Goal: Task Accomplishment & Management: Manage account settings

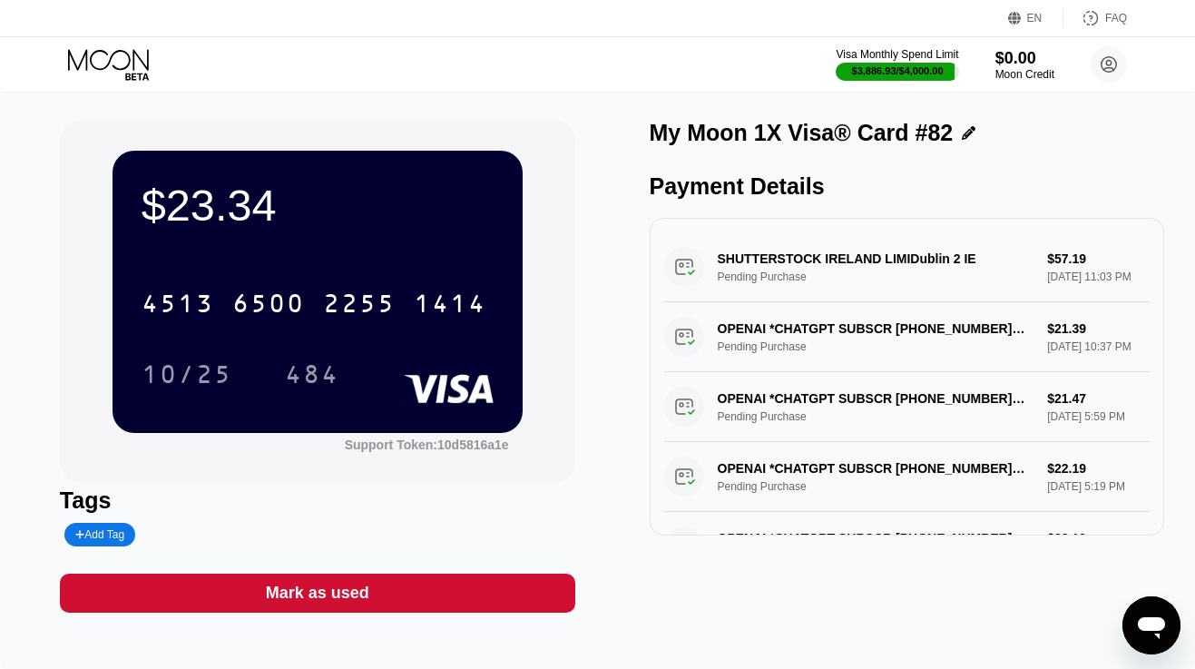
click at [123, 59] on icon at bounding box center [110, 65] width 84 height 32
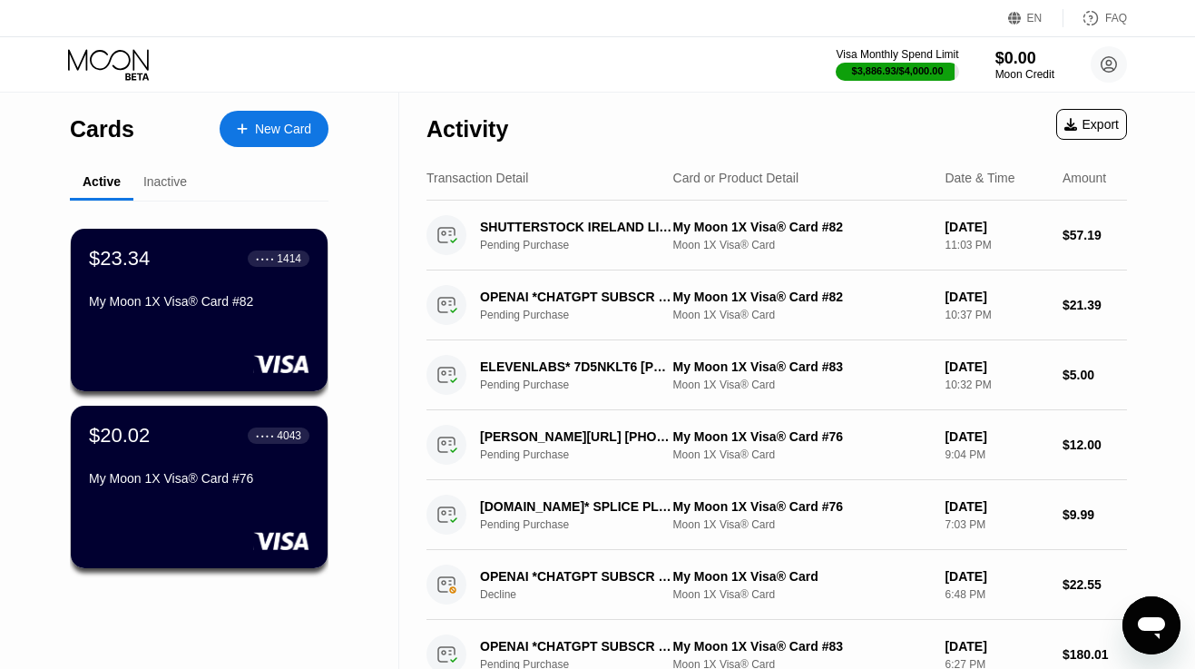
click at [176, 189] on div "Inactive" at bounding box center [165, 181] width 44 height 15
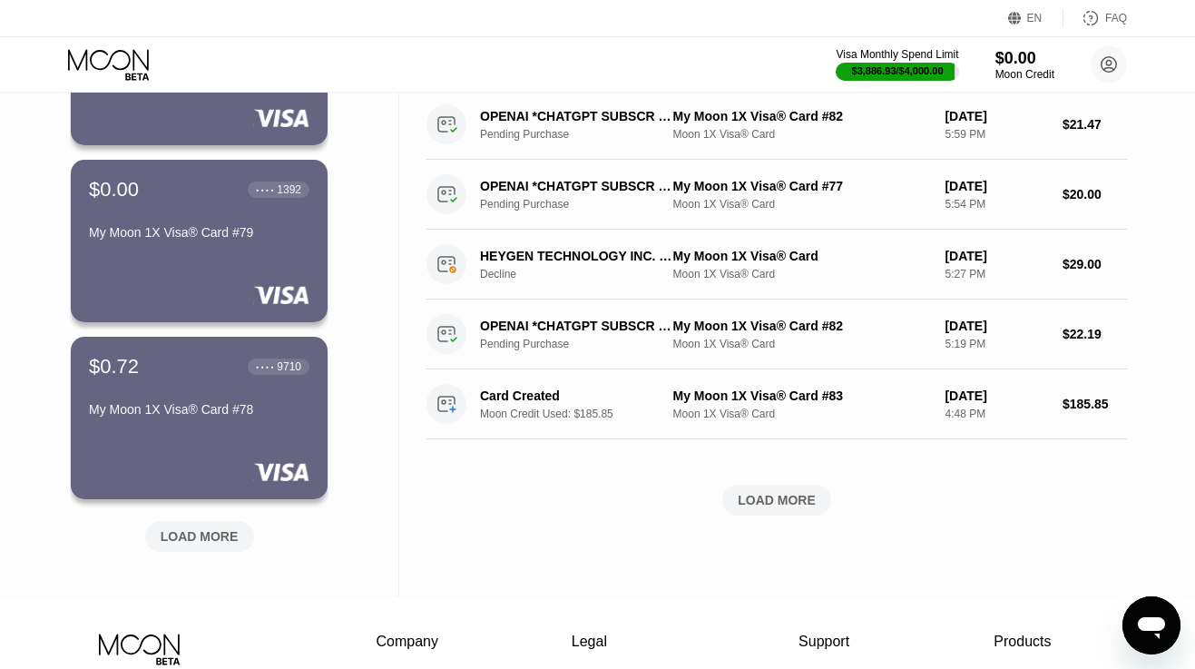
scroll to position [610, 0]
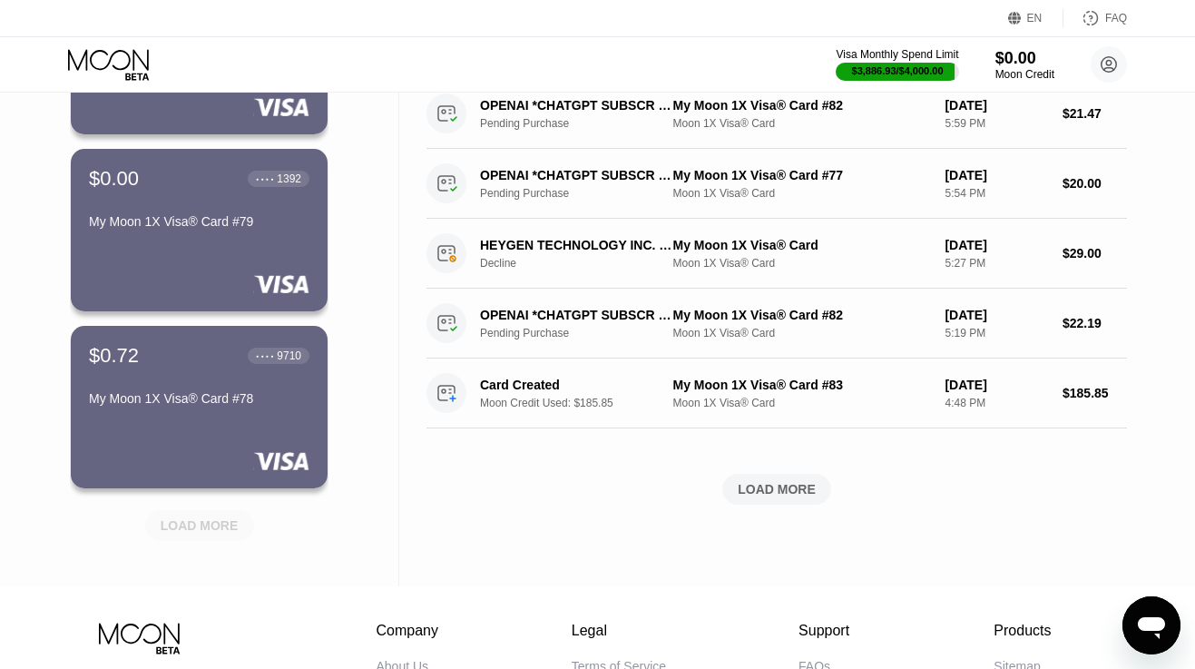
click at [199, 523] on div "LOAD MORE" at bounding box center [200, 525] width 78 height 16
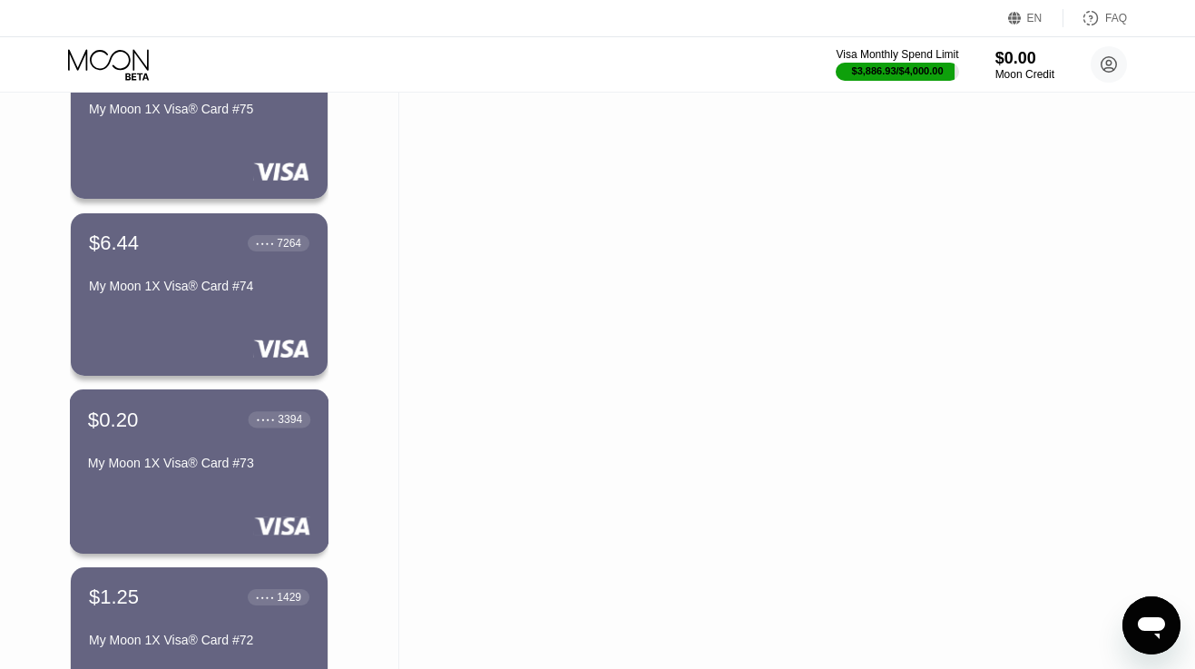
scroll to position [1103, 0]
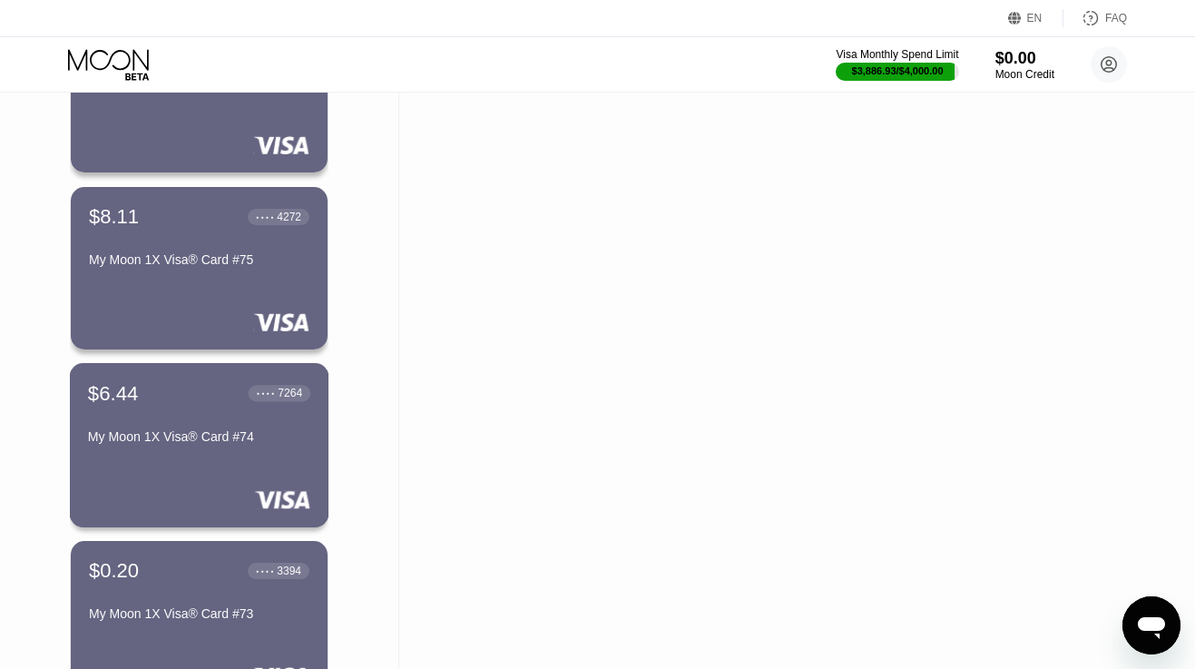
click at [182, 401] on div "$6.44 ● ● ● ● 7264" at bounding box center [199, 393] width 222 height 24
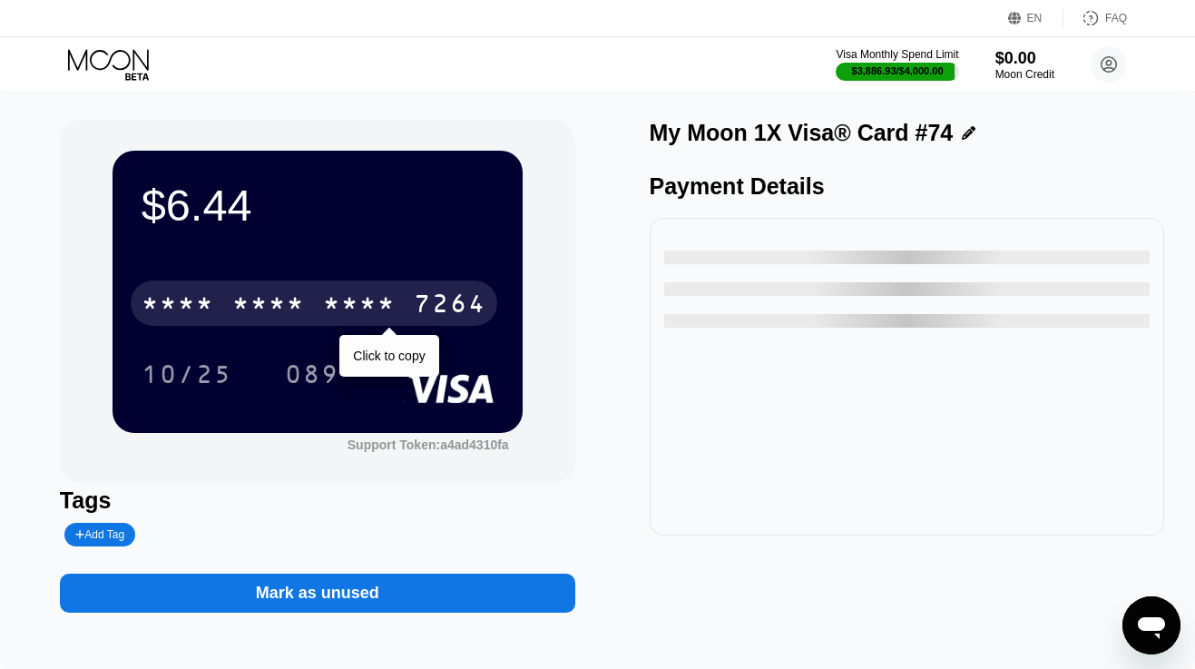
click at [232, 305] on div "* * * *" at bounding box center [268, 305] width 73 height 29
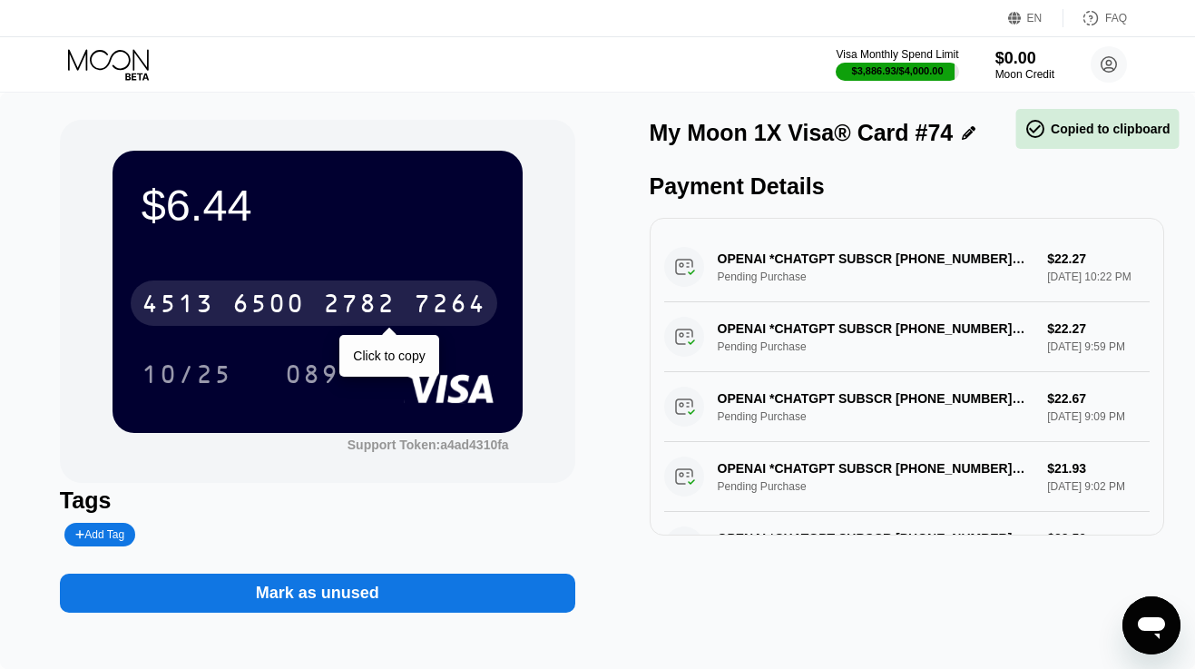
click at [232, 305] on div "6500" at bounding box center [268, 305] width 73 height 29
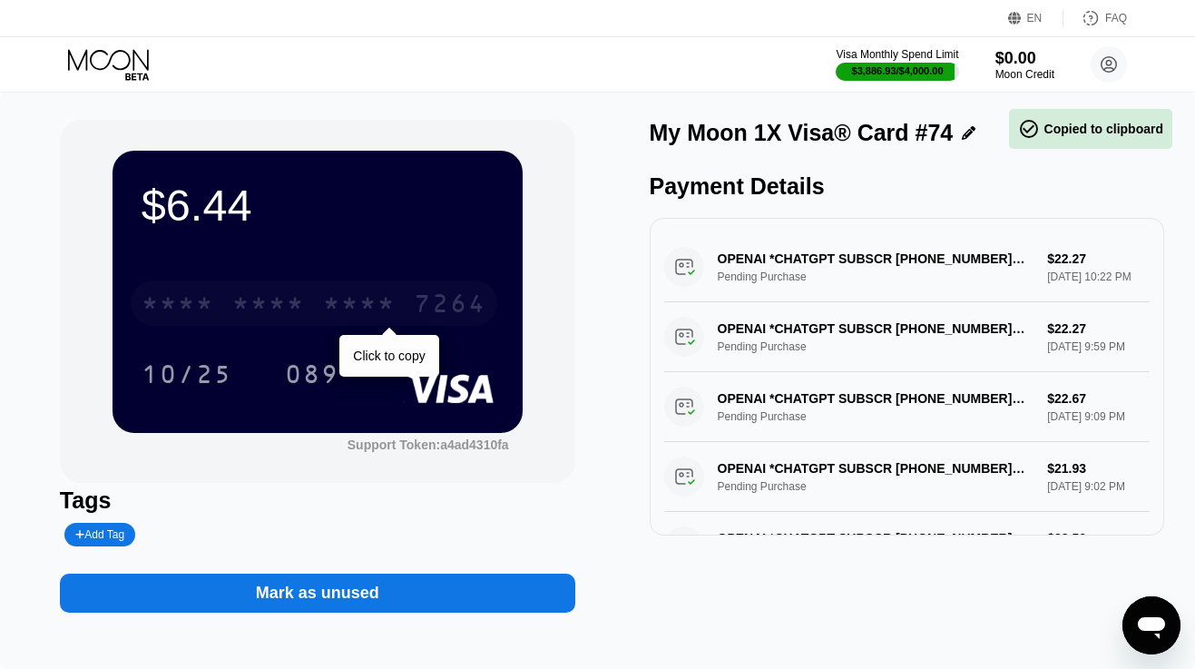
click at [232, 305] on div "* * * *" at bounding box center [268, 305] width 73 height 29
click at [414, 305] on div "7264" at bounding box center [450, 305] width 73 height 29
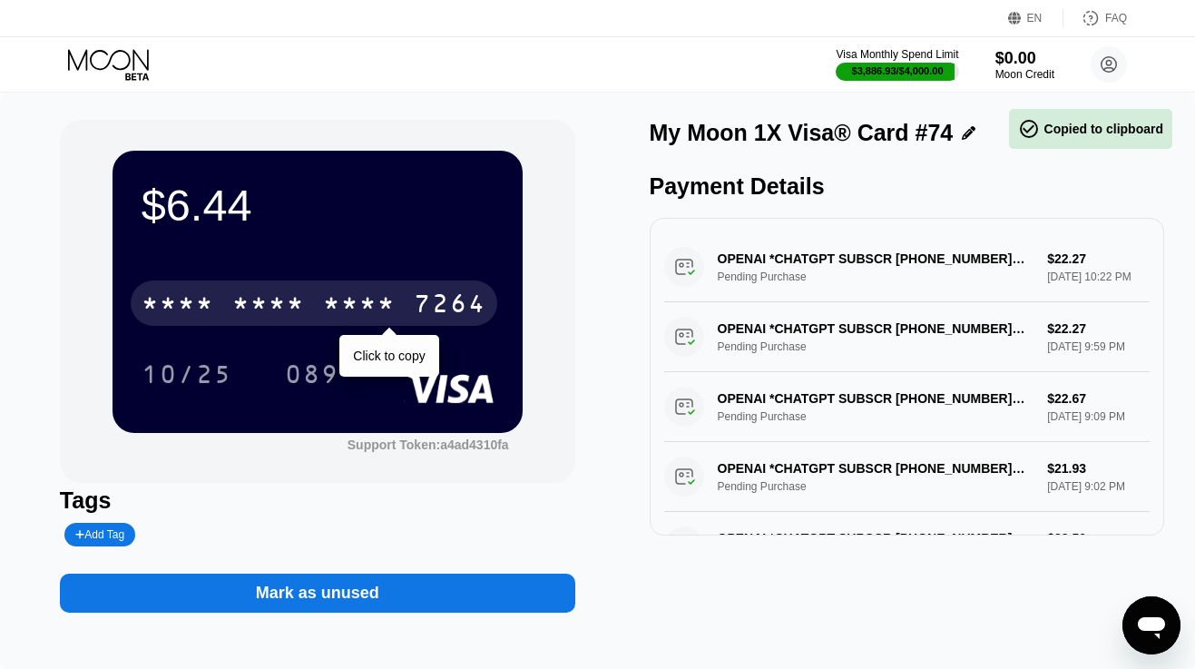
click at [232, 305] on div "* * * *" at bounding box center [268, 305] width 73 height 29
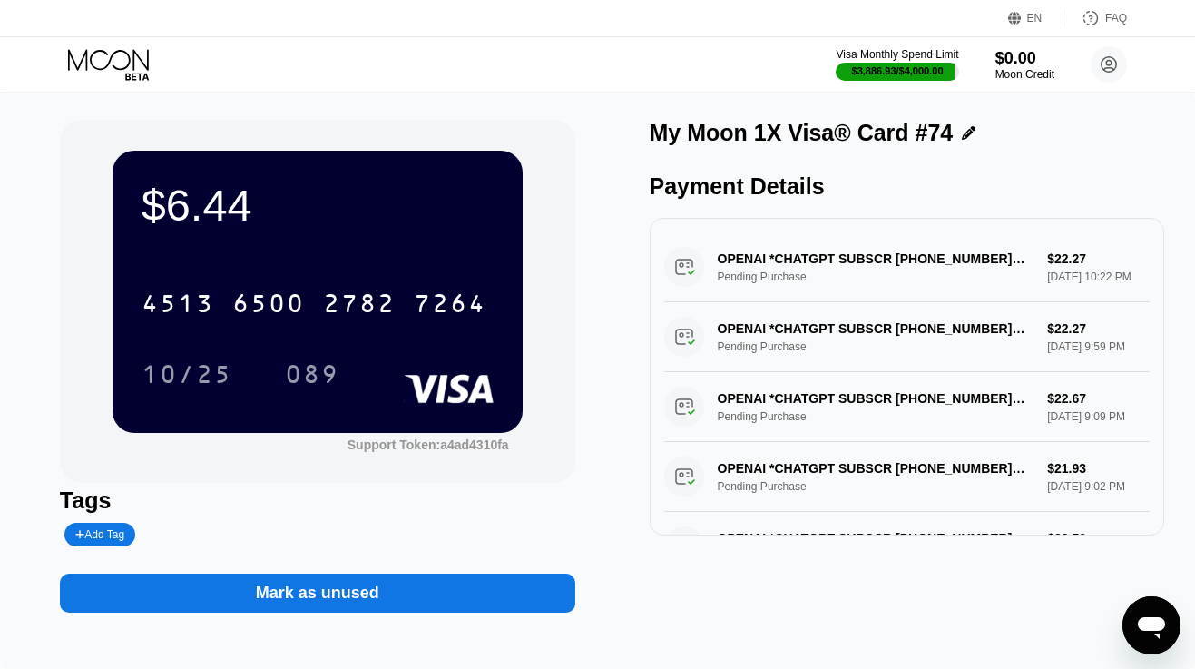
click at [132, 66] on icon at bounding box center [110, 65] width 84 height 32
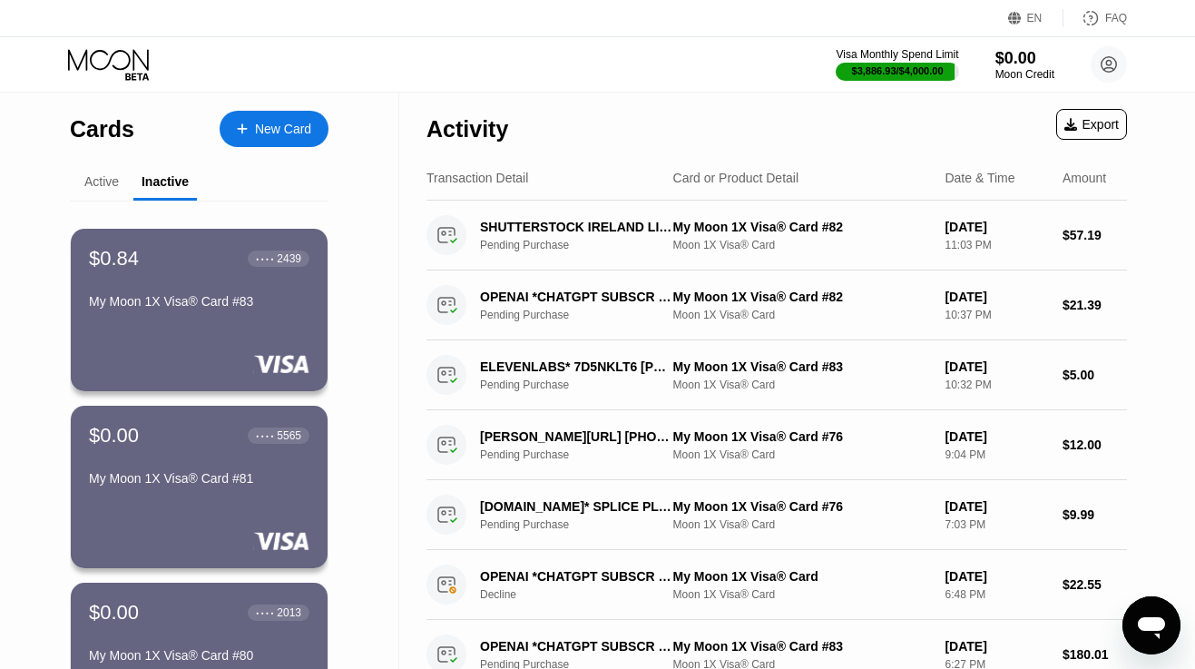
click at [98, 186] on div "Active" at bounding box center [101, 181] width 34 height 15
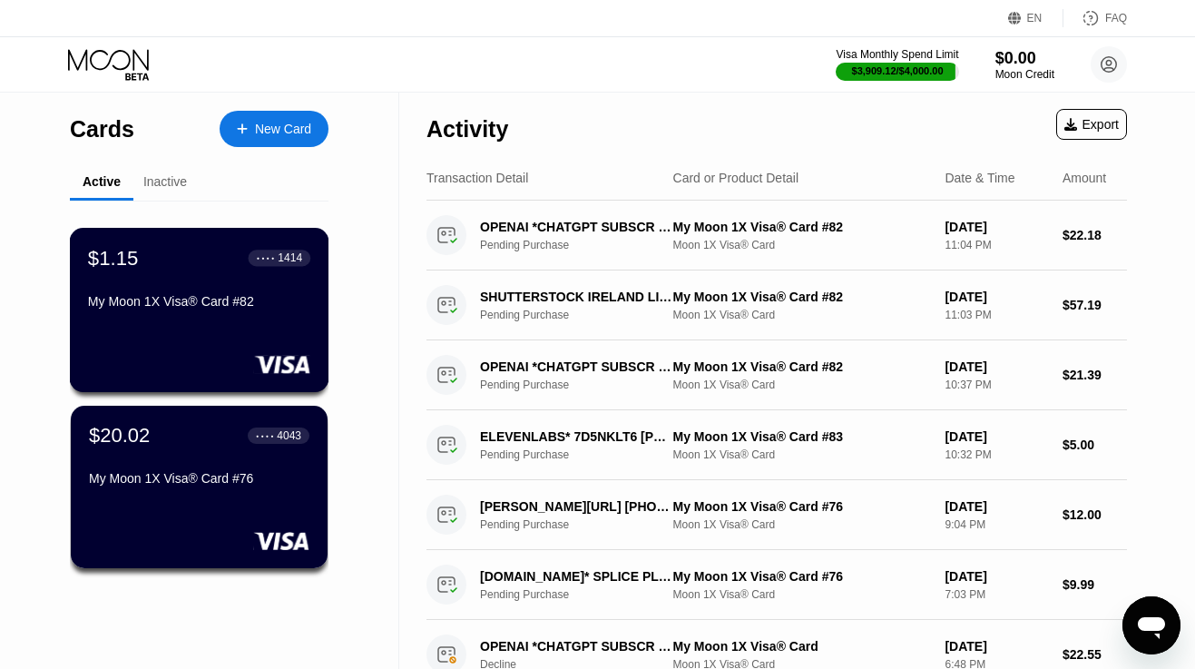
click at [181, 294] on div "$1.15 ● ● ● ● 1414 My Moon 1X Visa® Card #82" at bounding box center [199, 281] width 222 height 70
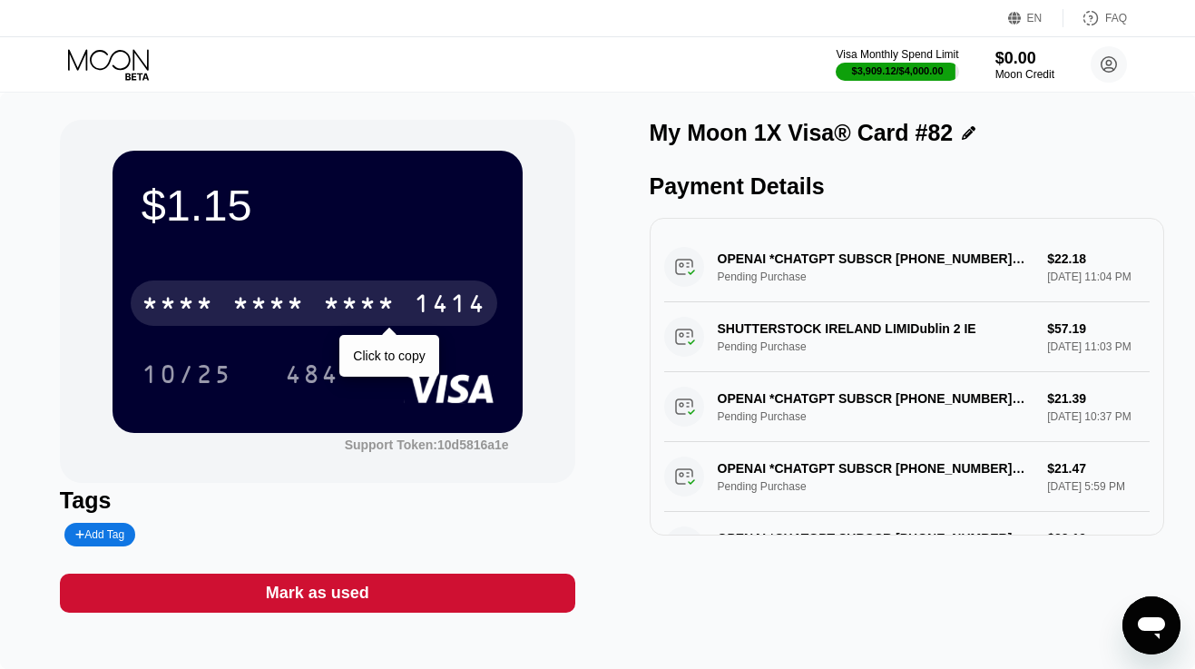
click at [280, 300] on div "* * * *" at bounding box center [268, 305] width 73 height 29
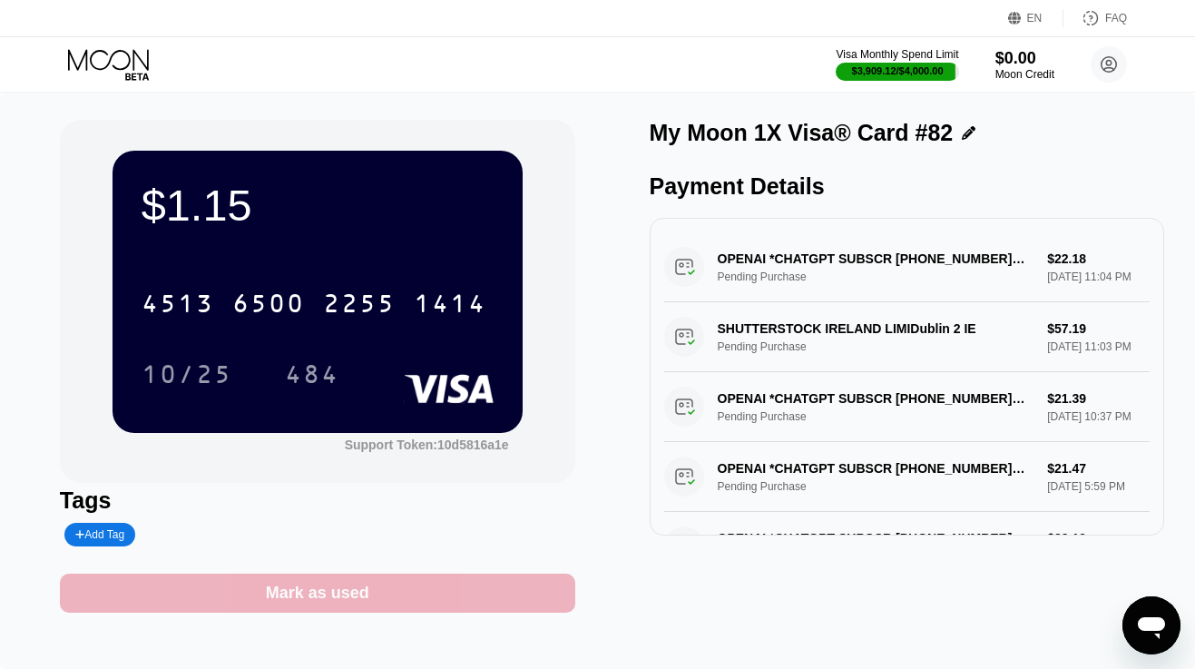
click at [393, 594] on div "Mark as used" at bounding box center [317, 592] width 515 height 39
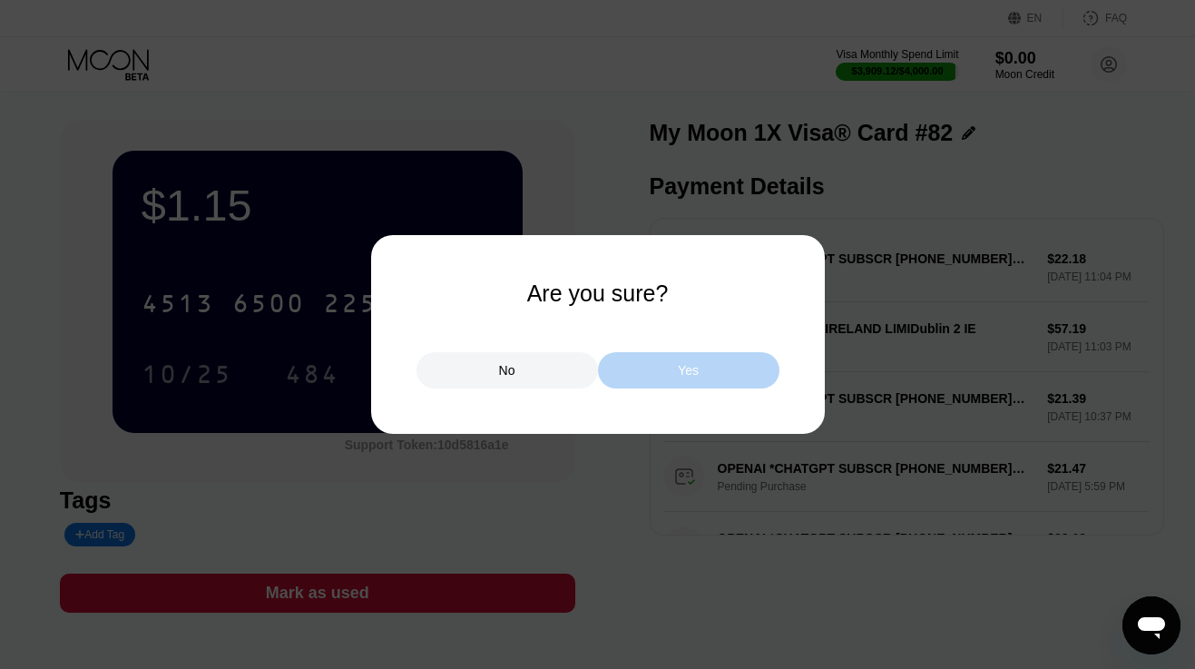
click at [634, 375] on div "Yes" at bounding box center [688, 370] width 181 height 36
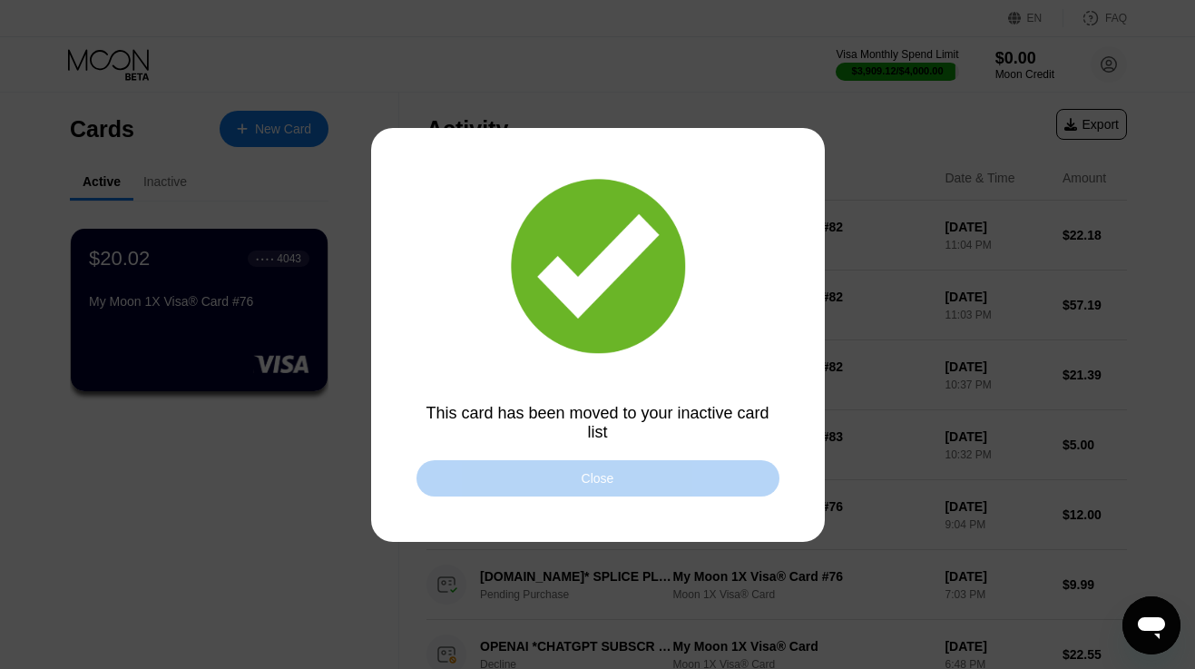
click at [619, 476] on div "Close" at bounding box center [597, 478] width 363 height 36
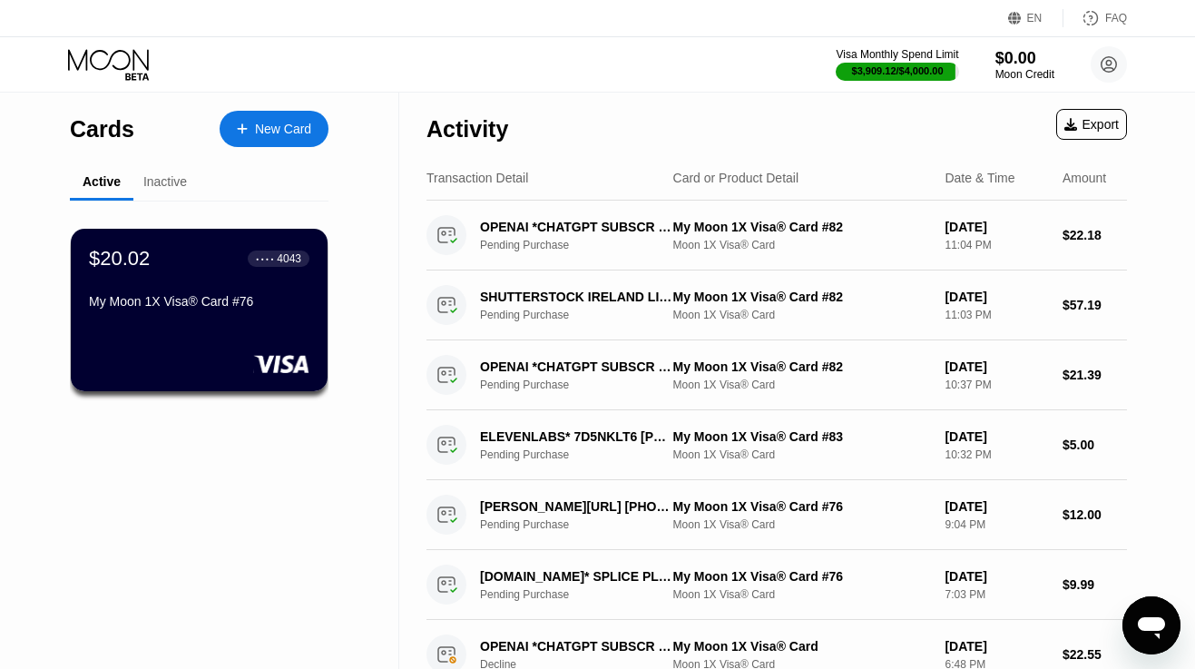
click at [87, 54] on icon at bounding box center [108, 59] width 81 height 21
